Goal: Transaction & Acquisition: Purchase product/service

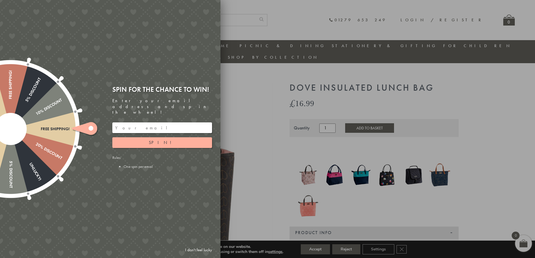
drag, startPoint x: 282, startPoint y: 73, endPoint x: 336, endPoint y: 76, distance: 54.1
click at [336, 76] on div at bounding box center [267, 129] width 535 height 258
click at [262, 116] on div at bounding box center [267, 129] width 535 height 258
click at [225, 146] on div at bounding box center [267, 129] width 535 height 258
drag, startPoint x: 264, startPoint y: 100, endPoint x: 263, endPoint y: 97, distance: 3.2
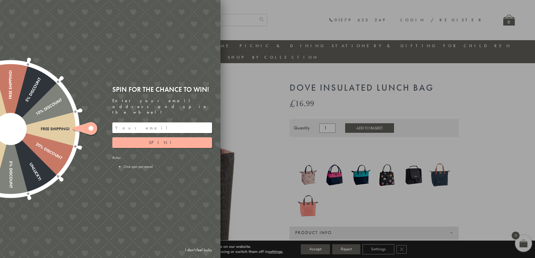
click at [264, 98] on div at bounding box center [267, 129] width 535 height 258
click at [147, 139] on button "Spin!" at bounding box center [162, 142] width 100 height 11
drag, startPoint x: 160, startPoint y: 122, endPoint x: 176, endPoint y: 76, distance: 48.3
click at [160, 122] on input "email" at bounding box center [162, 127] width 100 height 11
click at [198, 4] on div "Free shipping! 20% Discount Unlucky! 5% Discount 10% Discount Unlucky! 15% Disc…" at bounding box center [79, 129] width 284 height 258
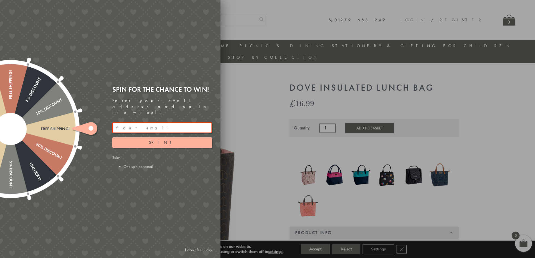
click at [314, 103] on div at bounding box center [267, 129] width 535 height 258
click at [349, 85] on div at bounding box center [267, 129] width 535 height 258
click at [335, 77] on div at bounding box center [267, 129] width 535 height 258
click at [69, 42] on div "Free shipping! 20% Discount Unlucky! 5% Discount 10% Discount Unlucky! 15% Disc…" at bounding box center [79, 129] width 284 height 258
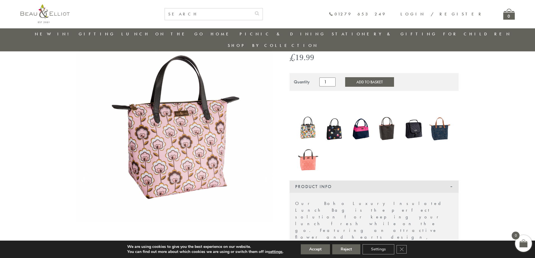
scroll to position [44, 0]
click at [390, 116] on img at bounding box center [387, 129] width 21 height 27
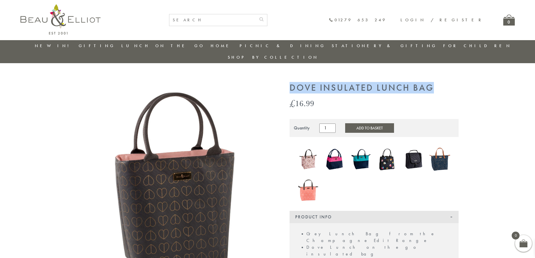
drag, startPoint x: 285, startPoint y: 78, endPoint x: 408, endPoint y: 77, distance: 122.2
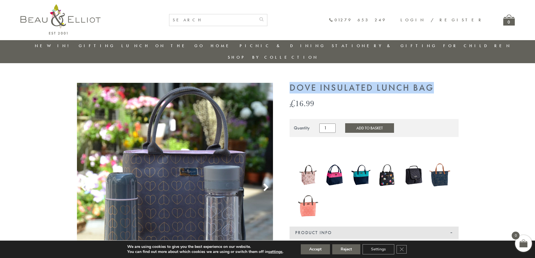
drag, startPoint x: 179, startPoint y: 171, endPoint x: 758, endPoint y: 146, distance: 578.9
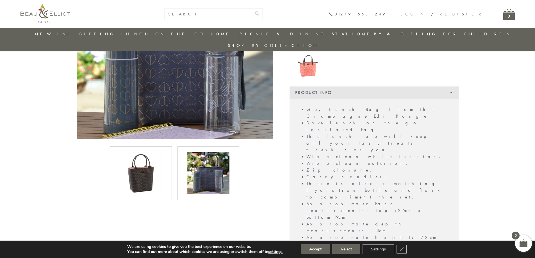
click at [139, 170] on img at bounding box center [141, 173] width 42 height 42
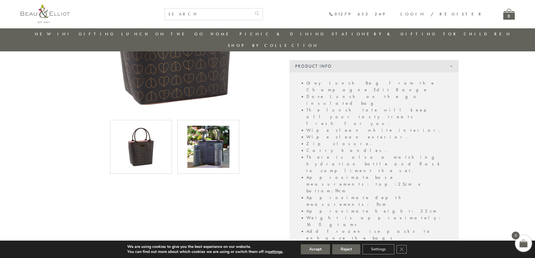
scroll to position [156, 0]
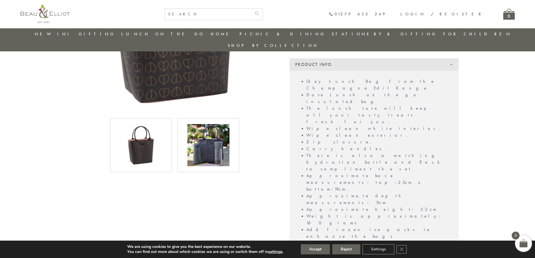
click at [200, 140] on img at bounding box center [208, 145] width 42 height 42
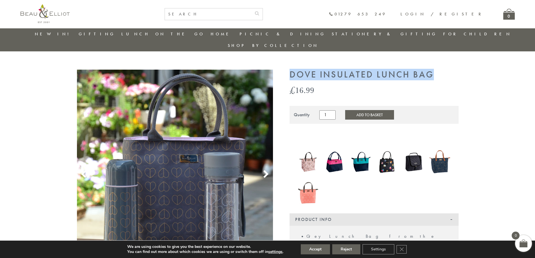
scroll to position [0, 0]
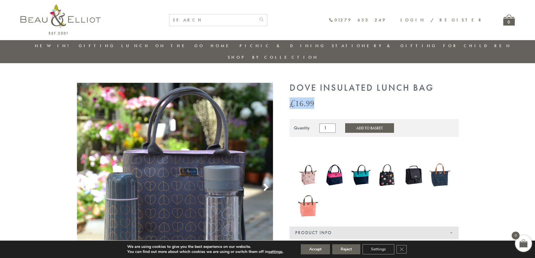
drag, startPoint x: 287, startPoint y: 92, endPoint x: 322, endPoint y: 90, distance: 34.9
click at [369, 99] on div "£ 16.99" at bounding box center [374, 103] width 169 height 9
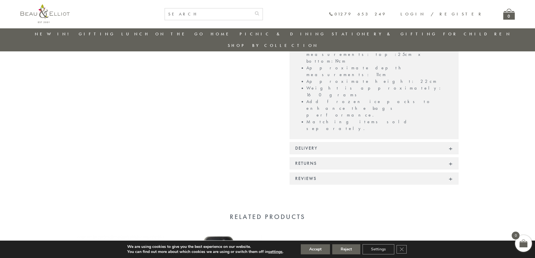
scroll to position [297, 0]
